Goal: Information Seeking & Learning: Check status

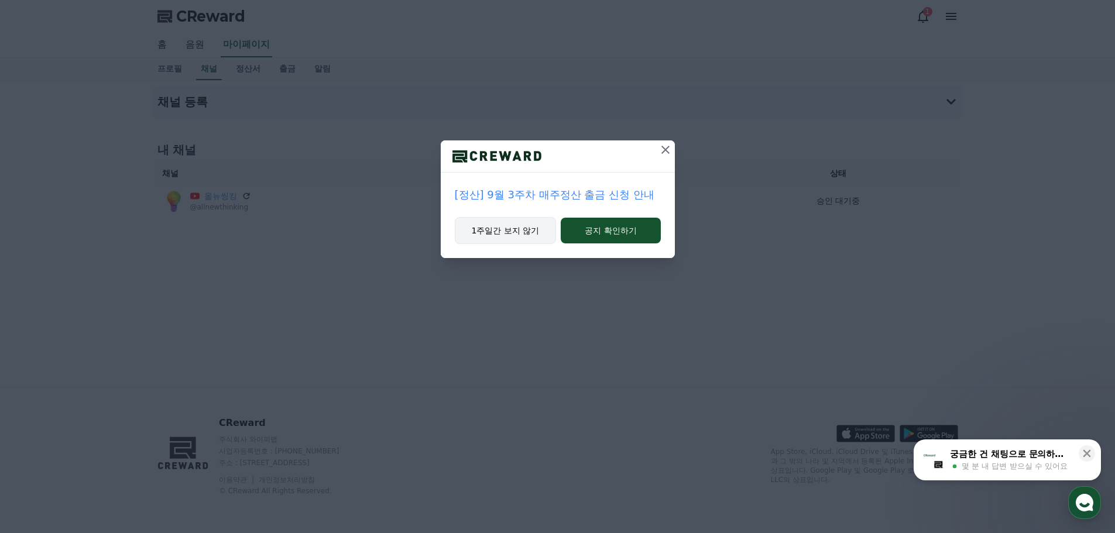
click at [534, 234] on button "1주일간 보지 않기" at bounding box center [506, 230] width 102 height 27
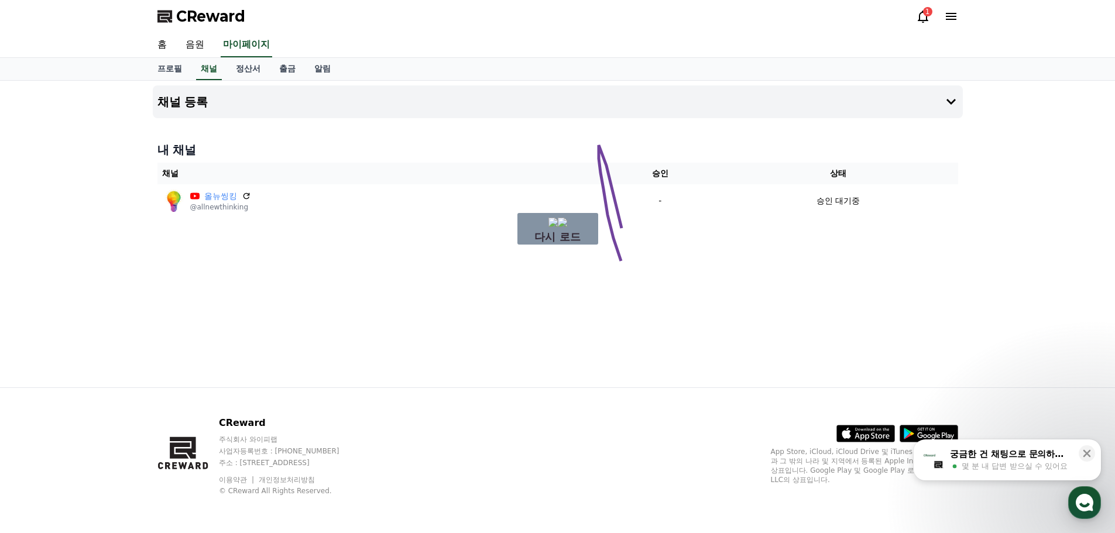
drag, startPoint x: 623, startPoint y: 268, endPoint x: 632, endPoint y: 315, distance: 48.2
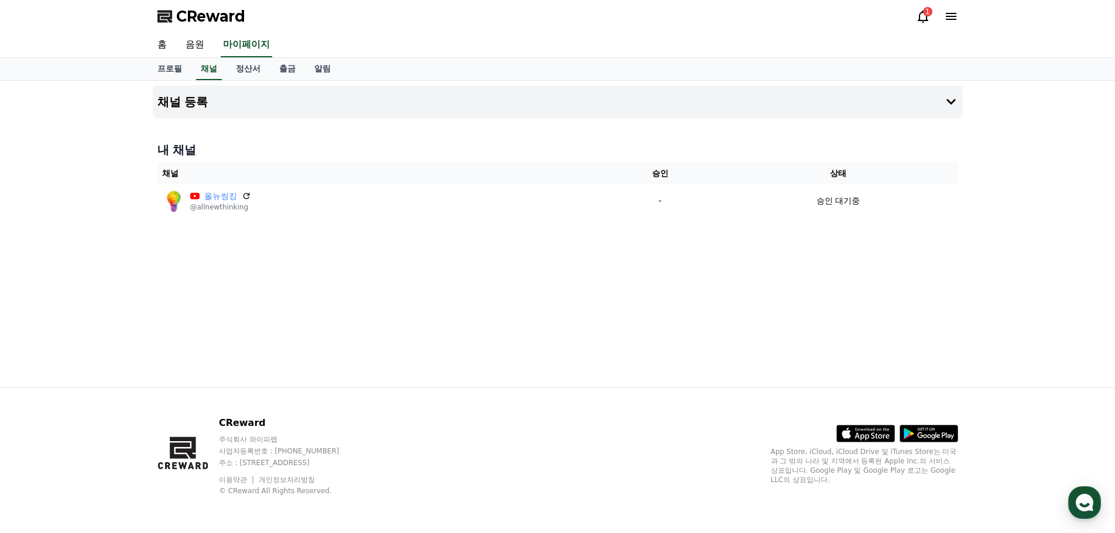
click at [921, 13] on icon at bounding box center [923, 17] width 11 height 12
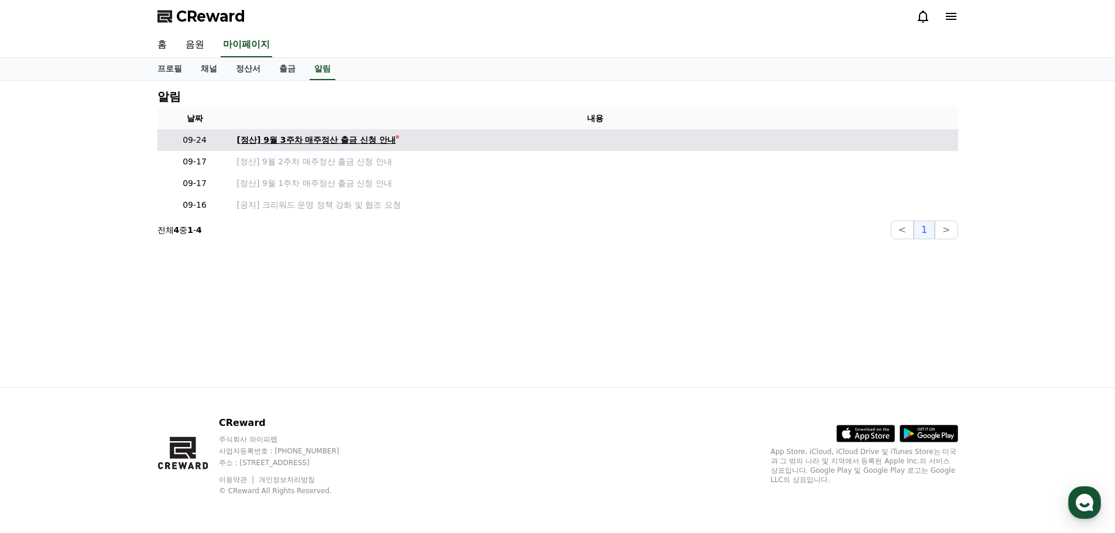
click at [387, 139] on div "[정산] 9월 3주차 매주정산 출금 신청 안내" at bounding box center [316, 140] width 159 height 12
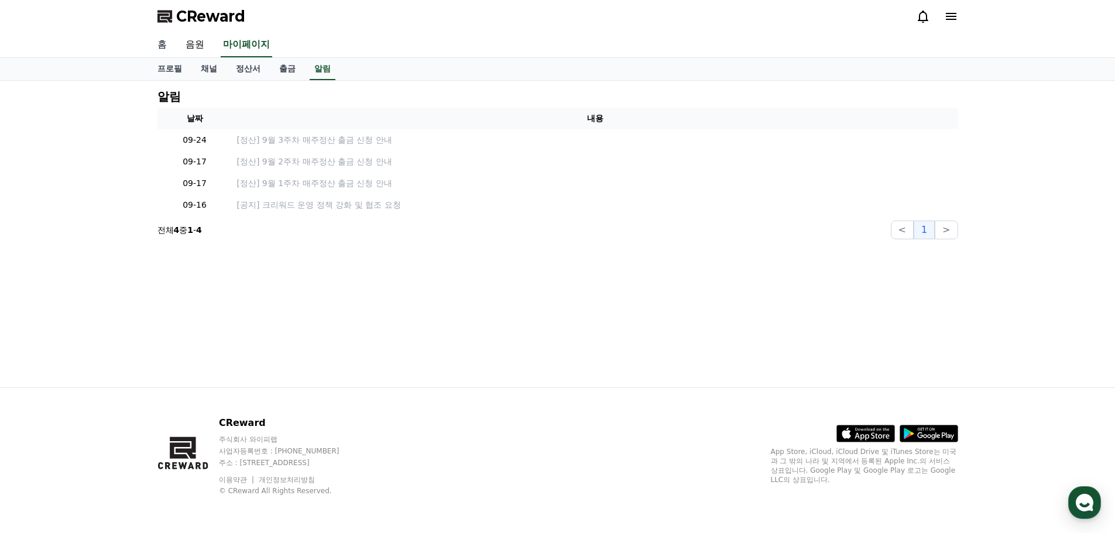
click at [162, 43] on link "홈" at bounding box center [162, 45] width 28 height 25
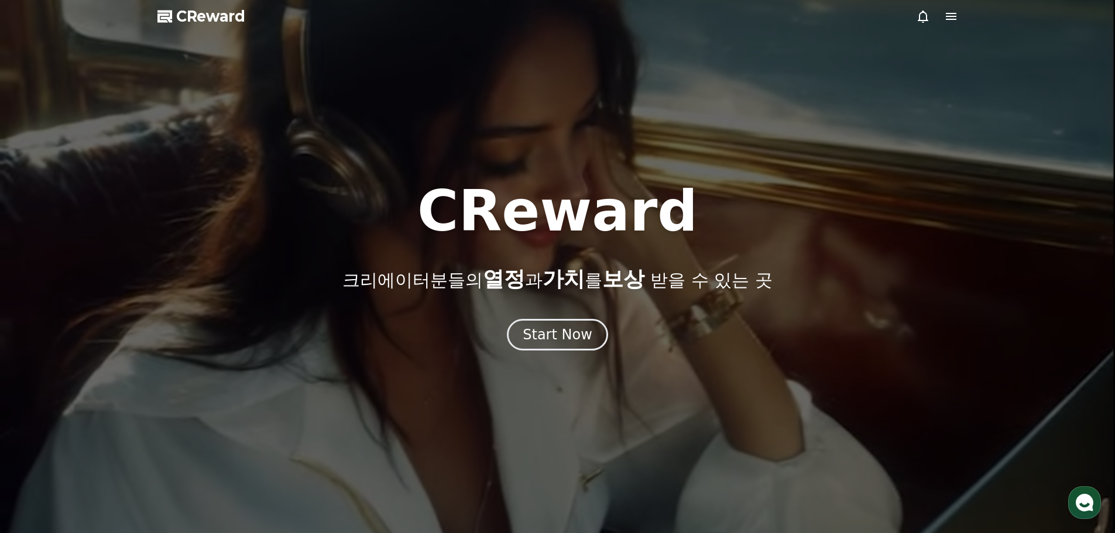
click at [948, 19] on icon at bounding box center [951, 16] width 11 height 7
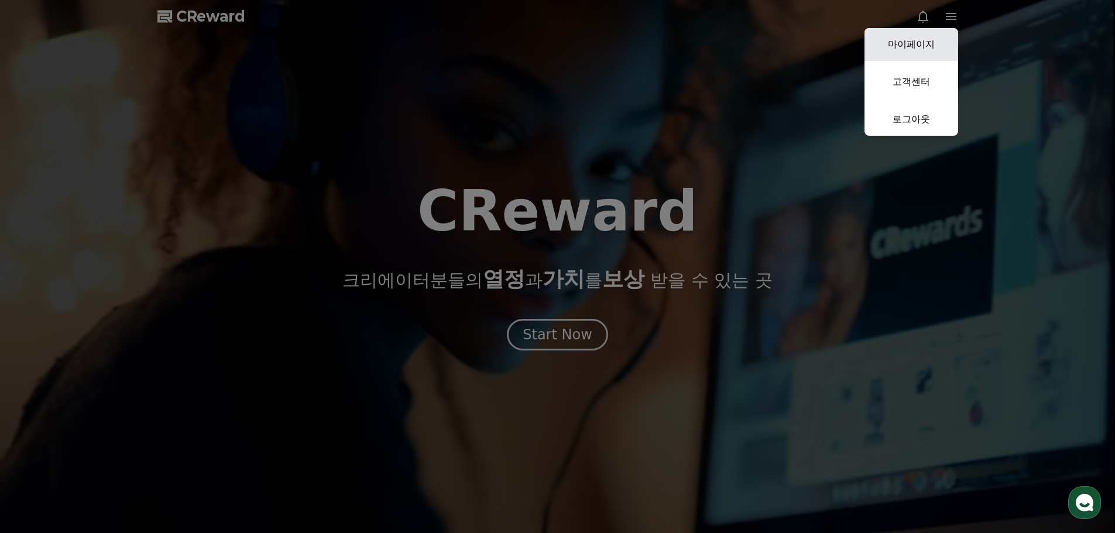
click at [906, 51] on link "마이페이지" at bounding box center [912, 44] width 94 height 33
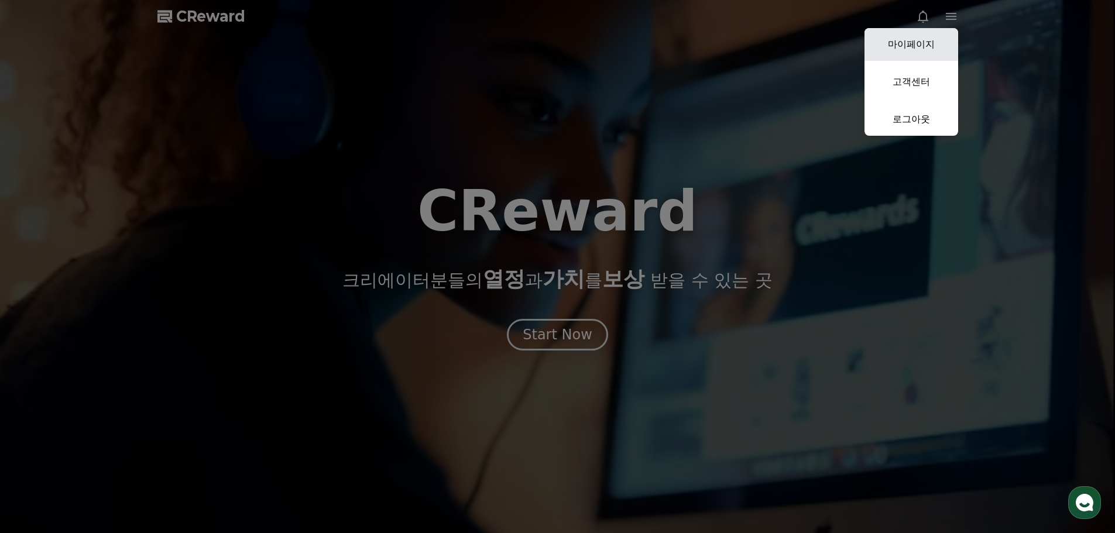
select select "**********"
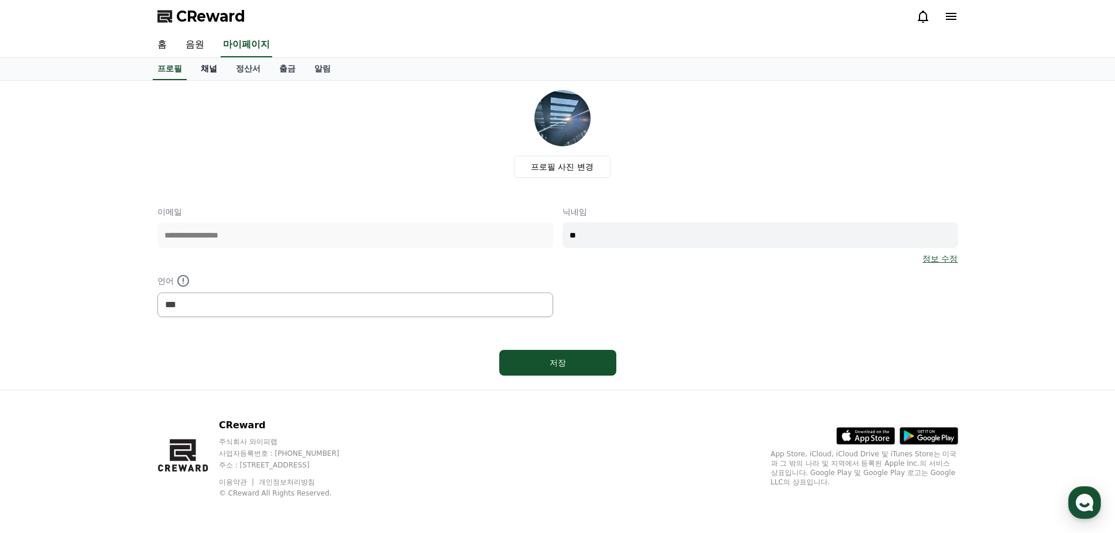
click at [205, 71] on link "채널" at bounding box center [208, 69] width 35 height 22
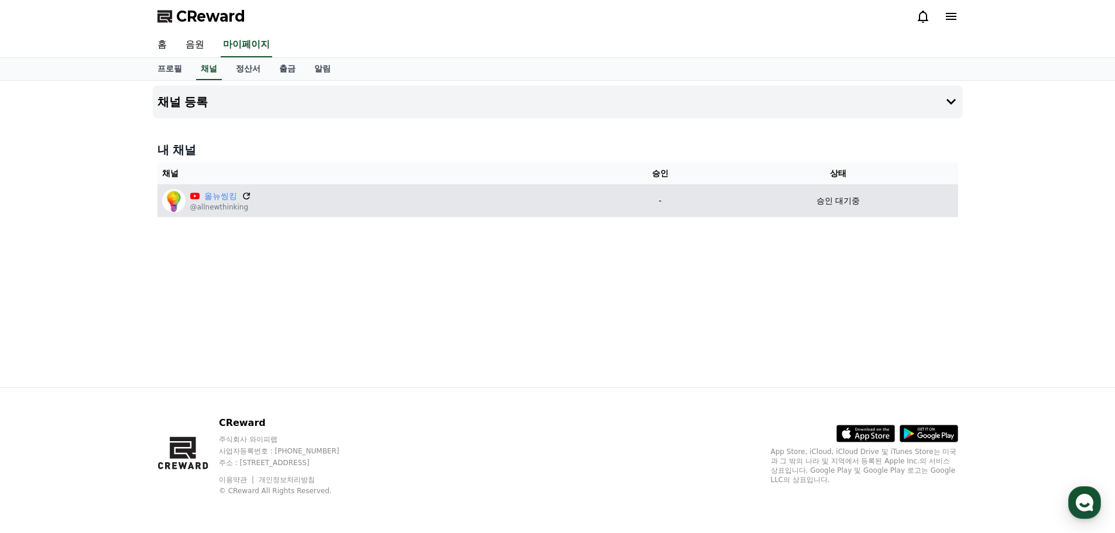
click at [249, 194] on icon at bounding box center [246, 196] width 7 height 7
